Goal: Obtain resource: Obtain resource

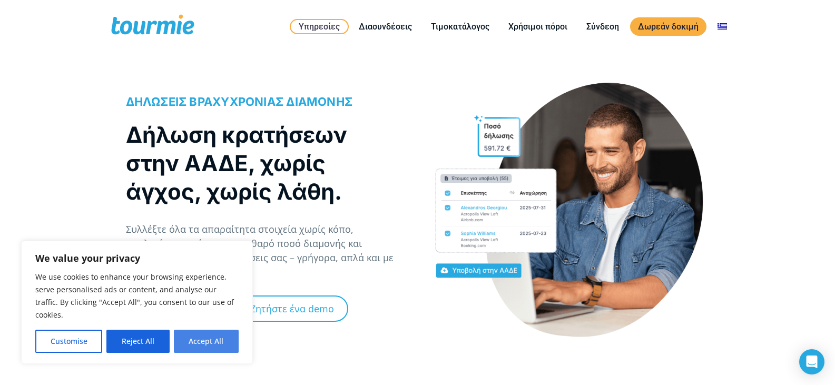
click at [188, 341] on button "Accept All" at bounding box center [206, 341] width 65 height 23
checkbox input "true"
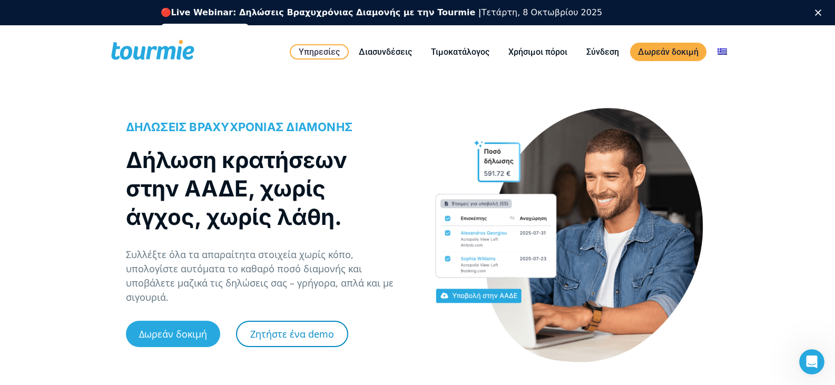
click at [271, 328] on link "Ζητήστε ένα demo" at bounding box center [292, 334] width 112 height 26
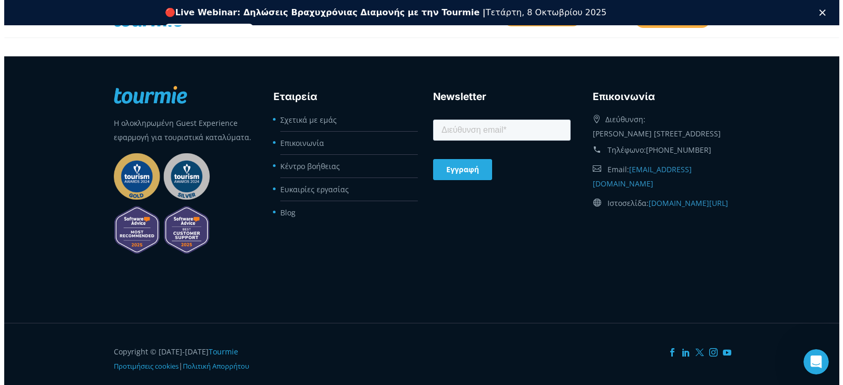
scroll to position [677, 0]
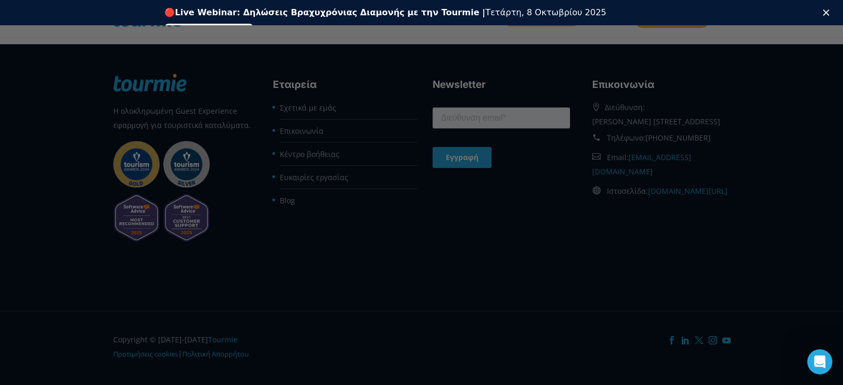
click at [821, 14] on div "🔴 Live Webinar: Δηλώσεις Βραχυχρόνιας Διαμονής με την Tourmie | Τετάρτη, 8 Οκτω…" at bounding box center [421, 20] width 843 height 33
